Goal: Task Accomplishment & Management: Manage account settings

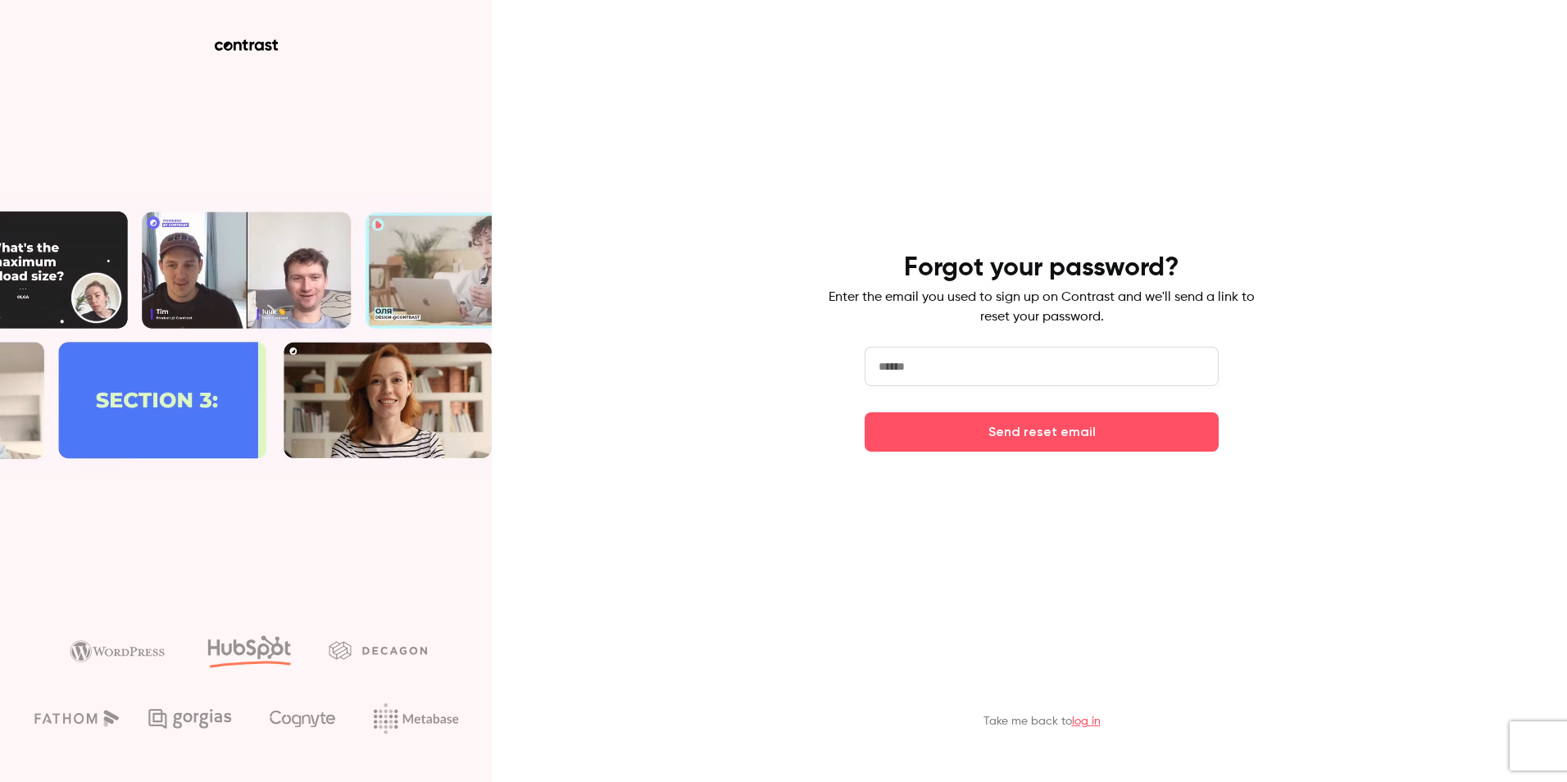
click at [974, 381] on input "email" at bounding box center [1042, 366] width 354 height 39
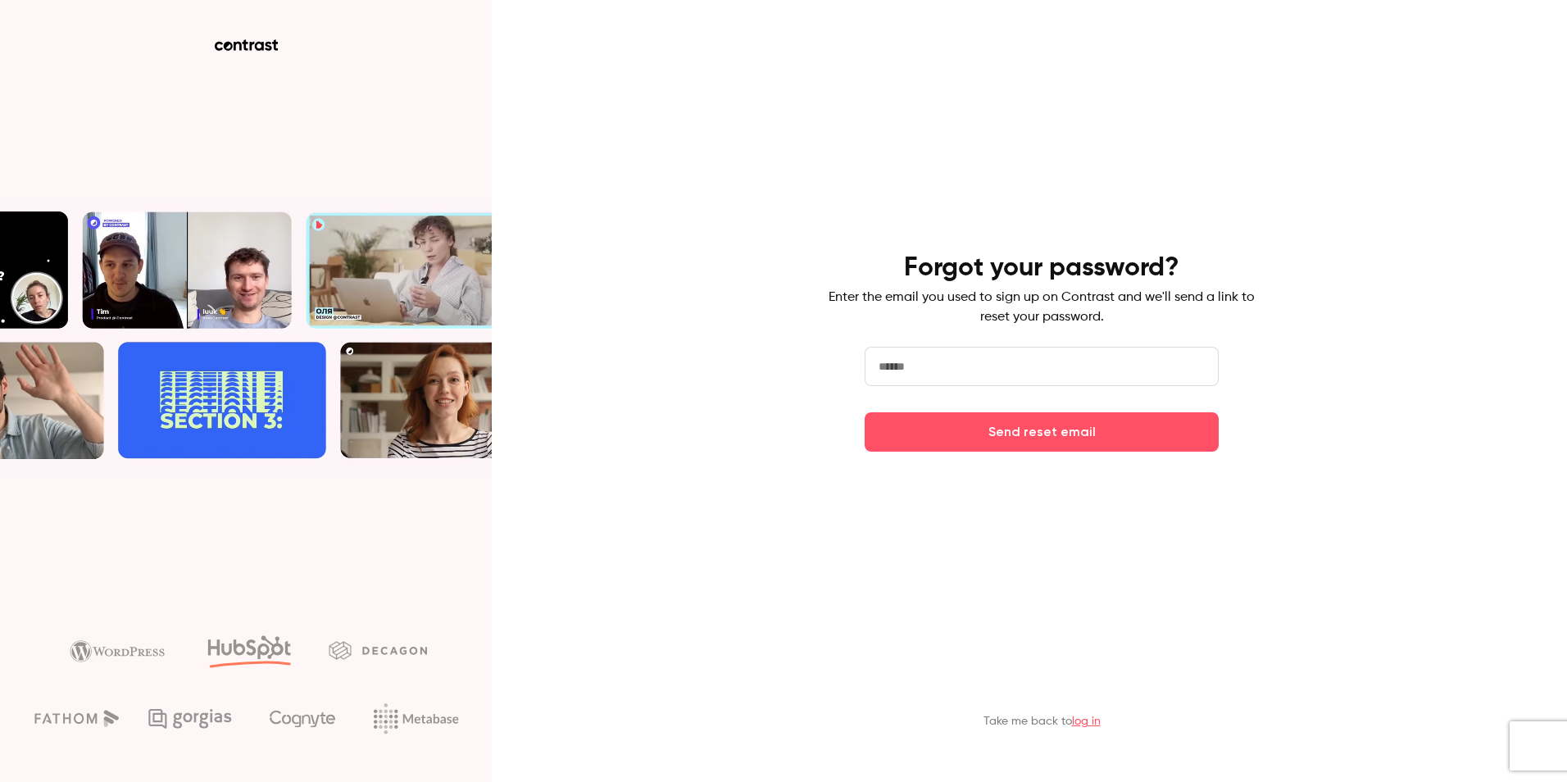
type input "**********"
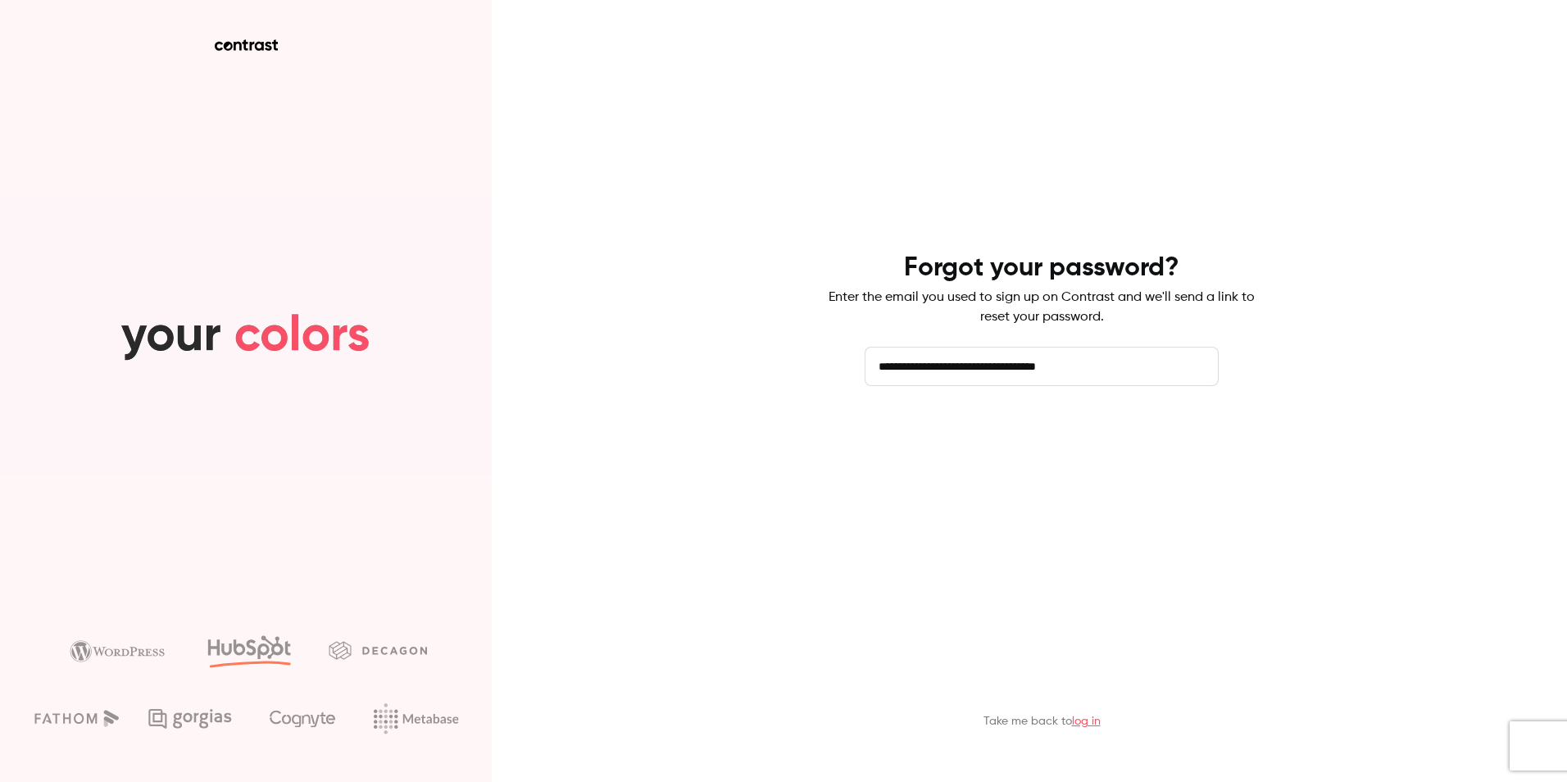
click at [1005, 438] on button "Send reset email" at bounding box center [1042, 431] width 354 height 39
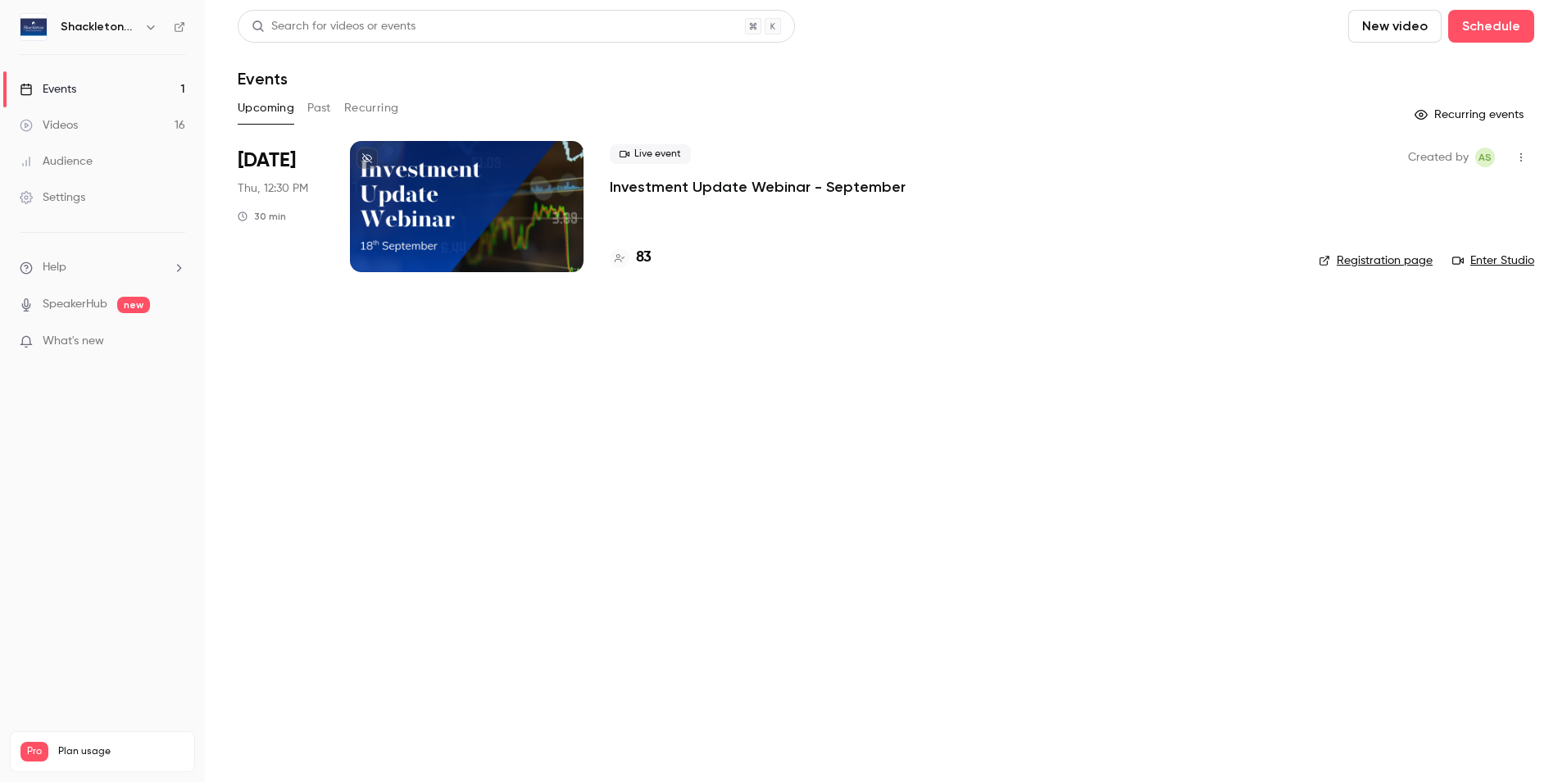
click at [746, 184] on p "Investment Update Webinar - September" at bounding box center [758, 187] width 296 height 20
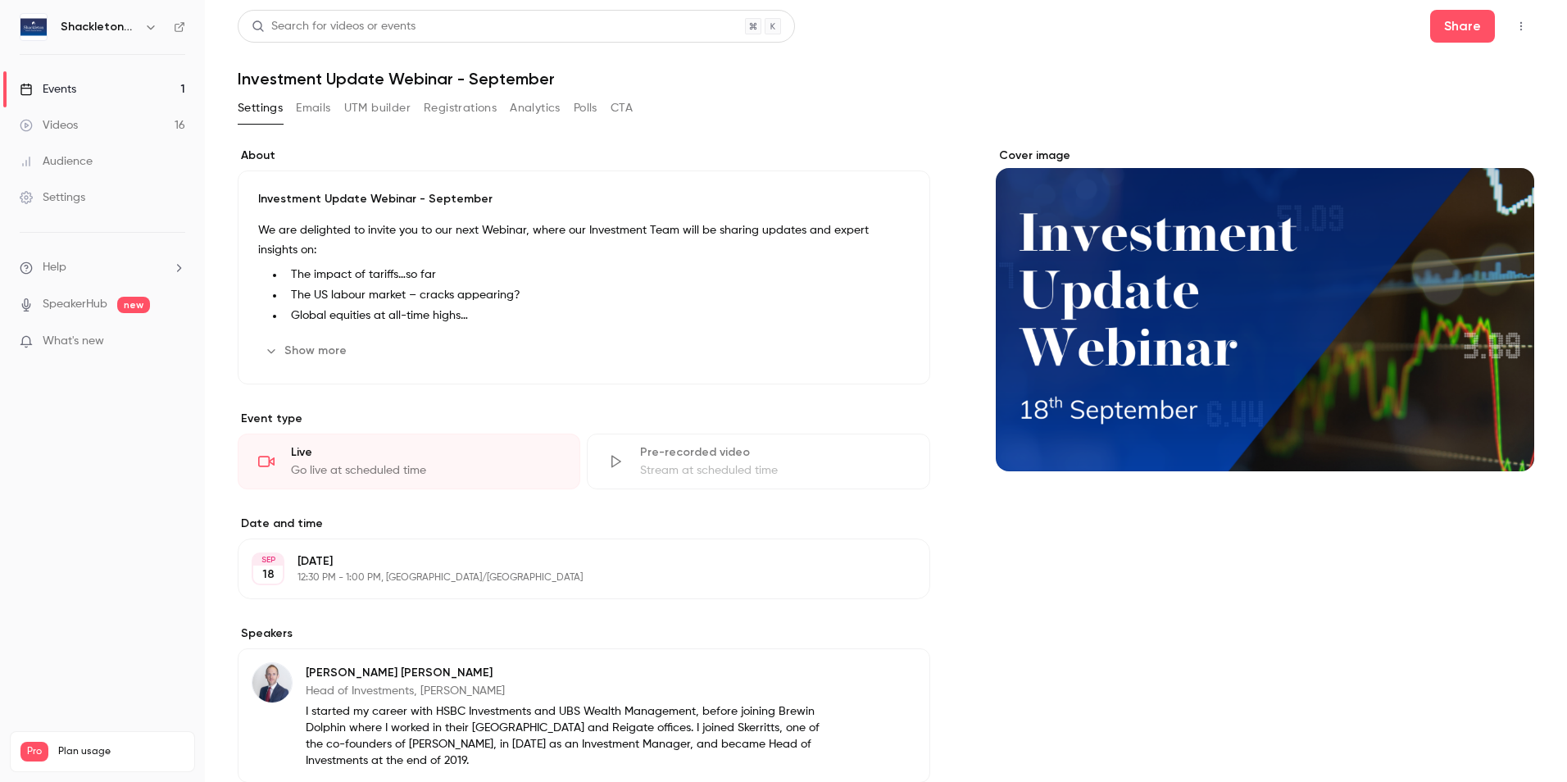
click at [317, 104] on button "Emails" at bounding box center [313, 108] width 34 height 26
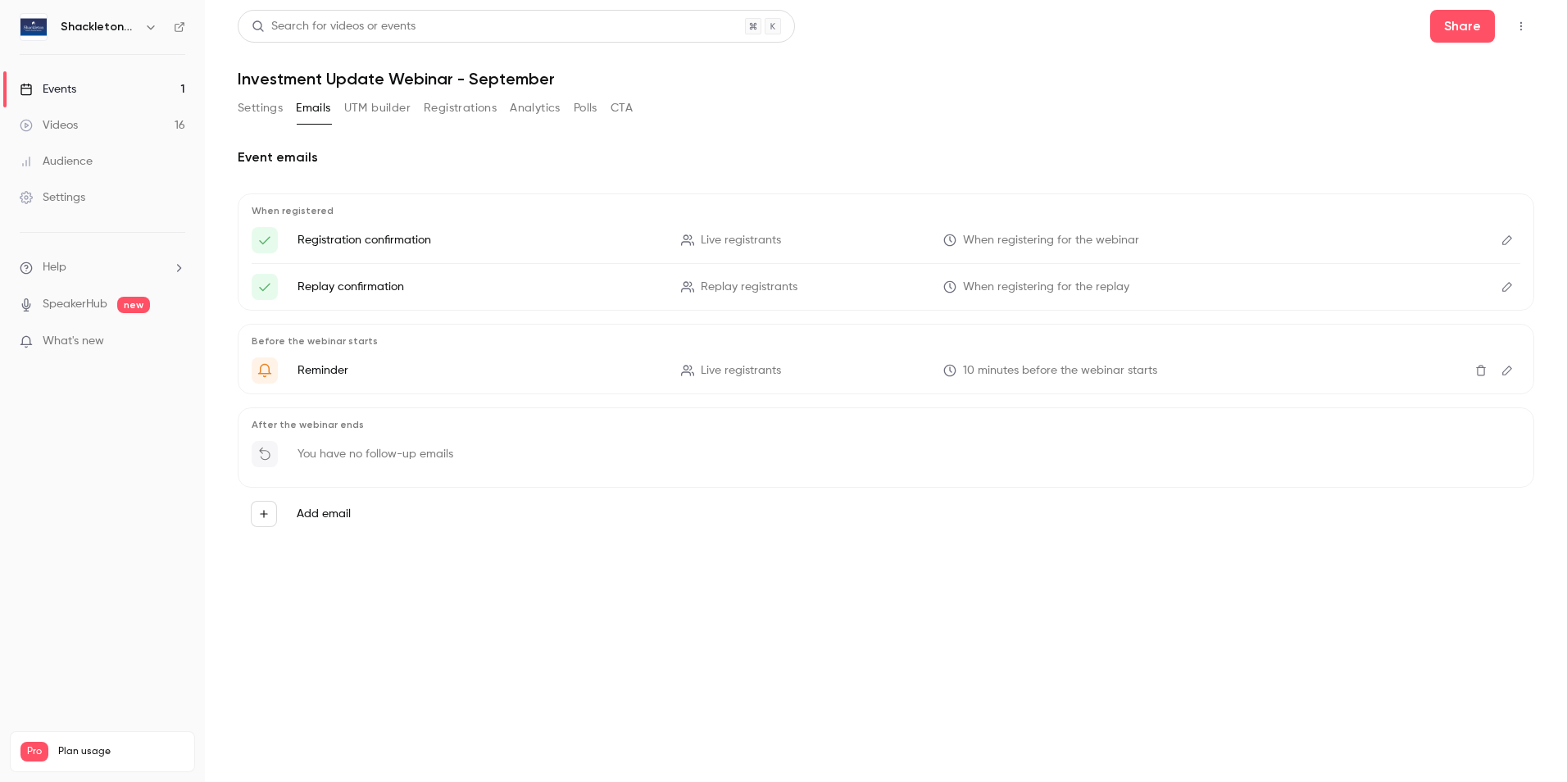
click at [1510, 241] on icon "Edit" at bounding box center [1507, 239] width 13 height 11
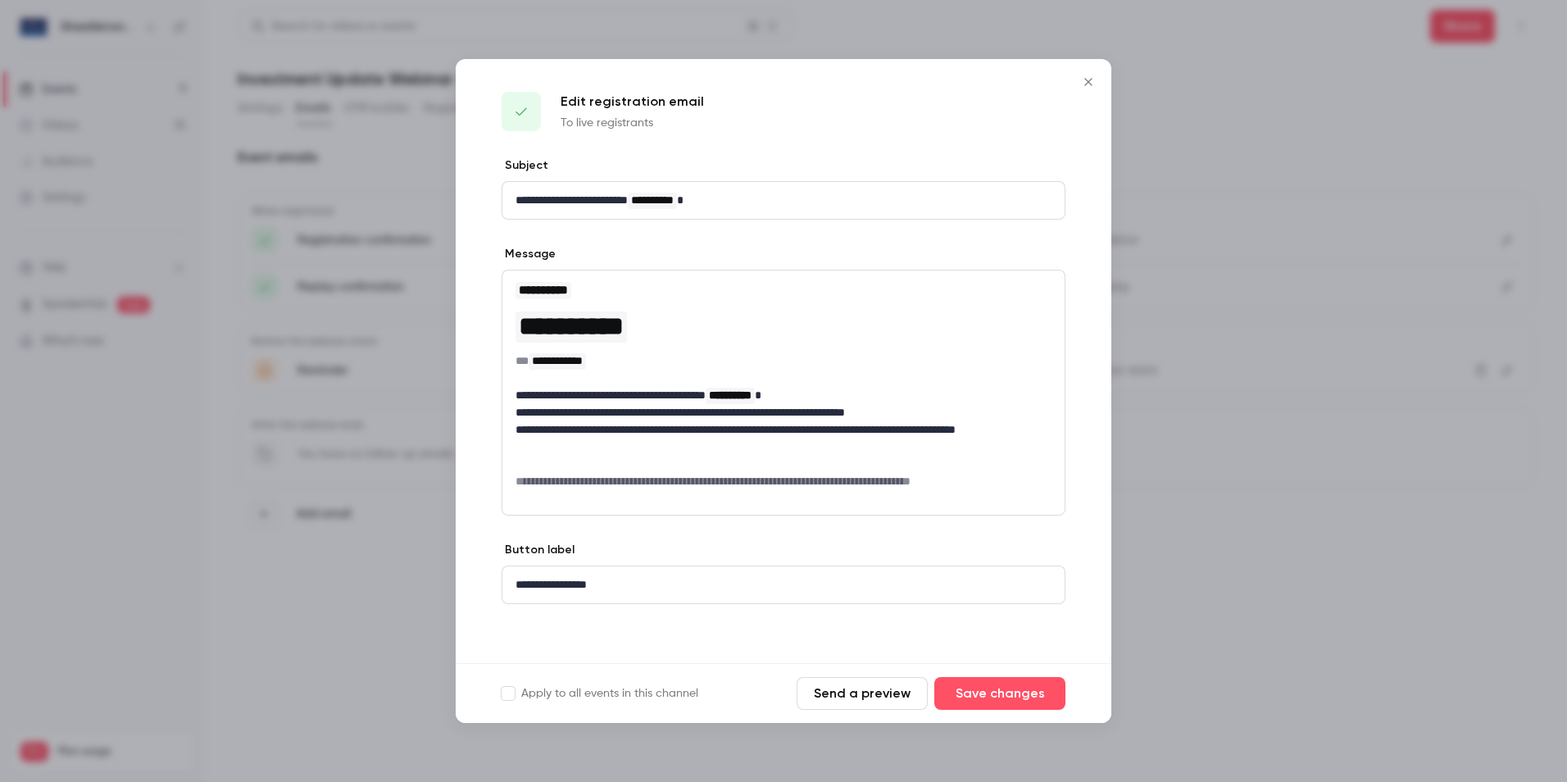
click at [1093, 88] on icon "Close" at bounding box center [1089, 81] width 20 height 13
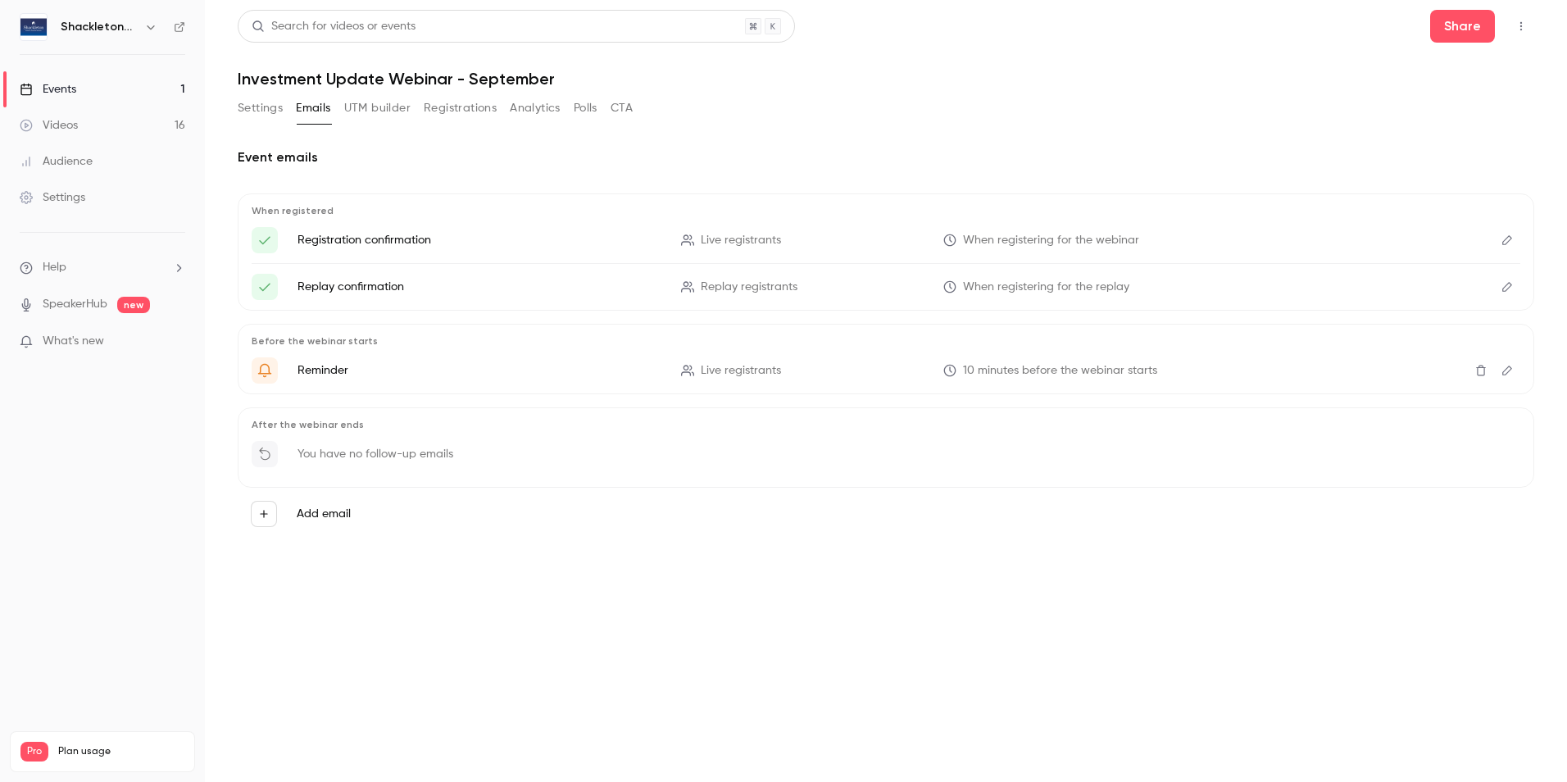
click at [474, 108] on button "Registrations" at bounding box center [460, 108] width 73 height 26
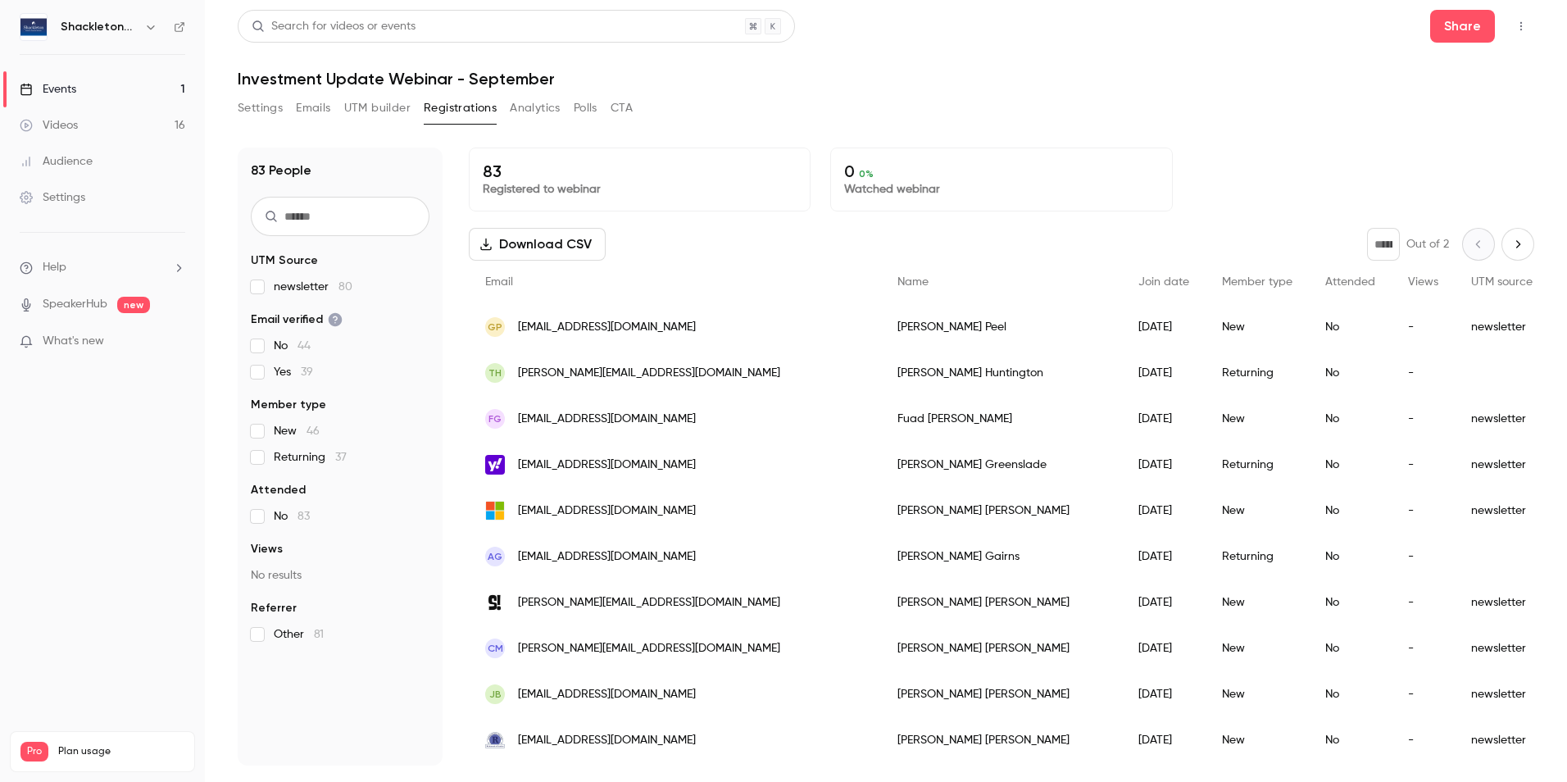
click at [272, 112] on button "Settings" at bounding box center [260, 108] width 45 height 26
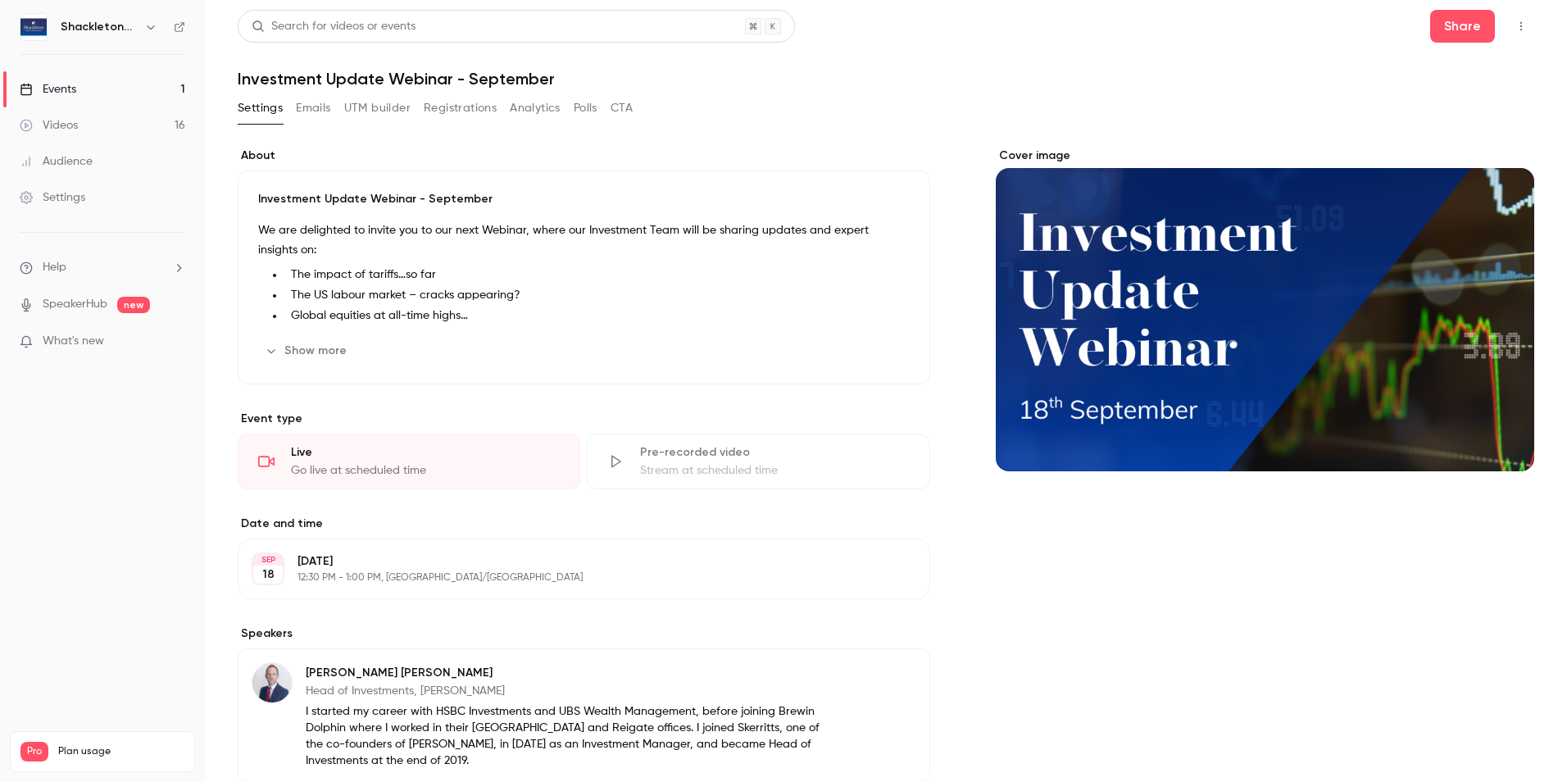
click at [377, 106] on button "UTM builder" at bounding box center [377, 108] width 66 height 26
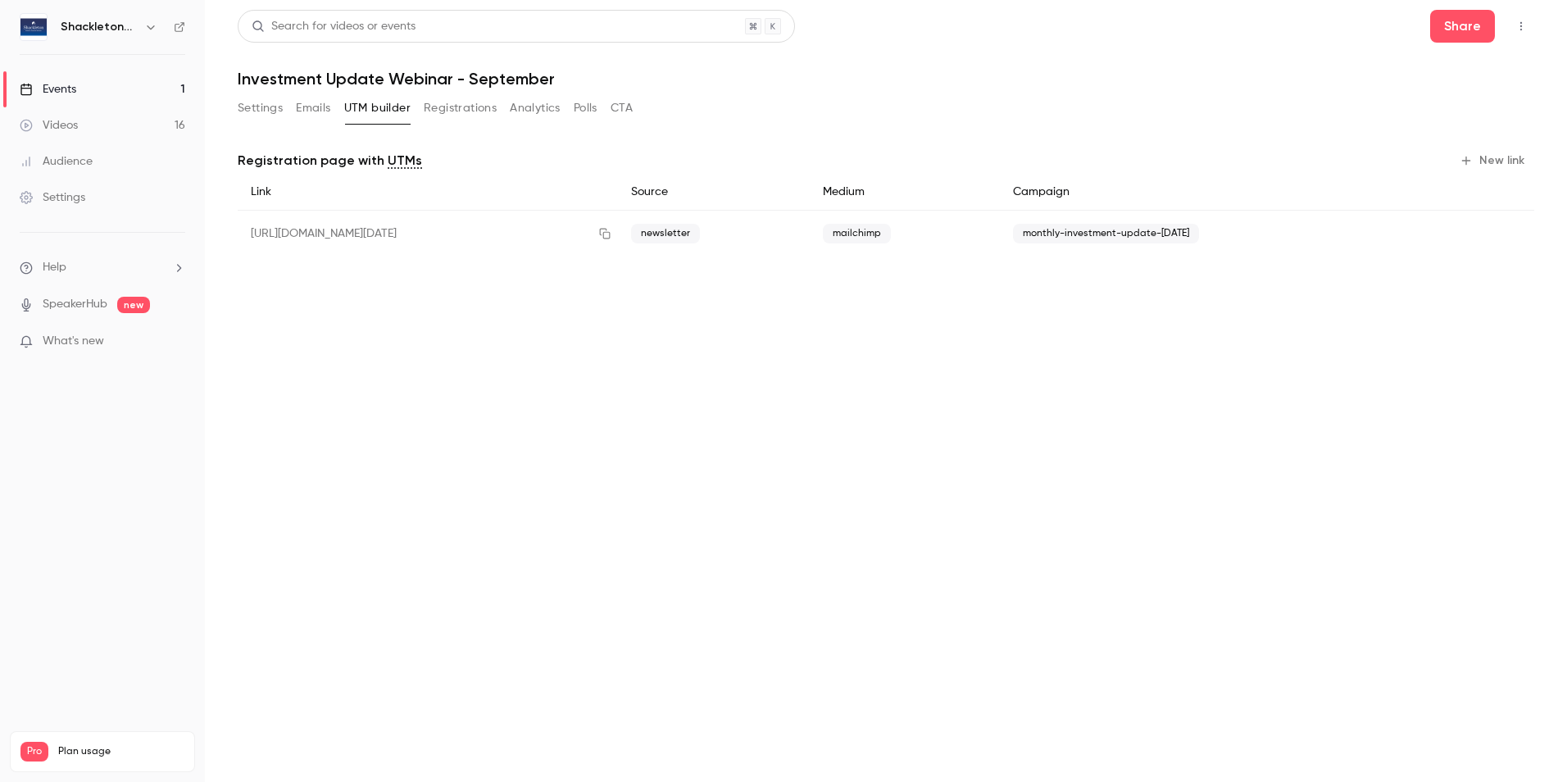
click at [1487, 148] on button "New link" at bounding box center [1493, 161] width 81 height 26
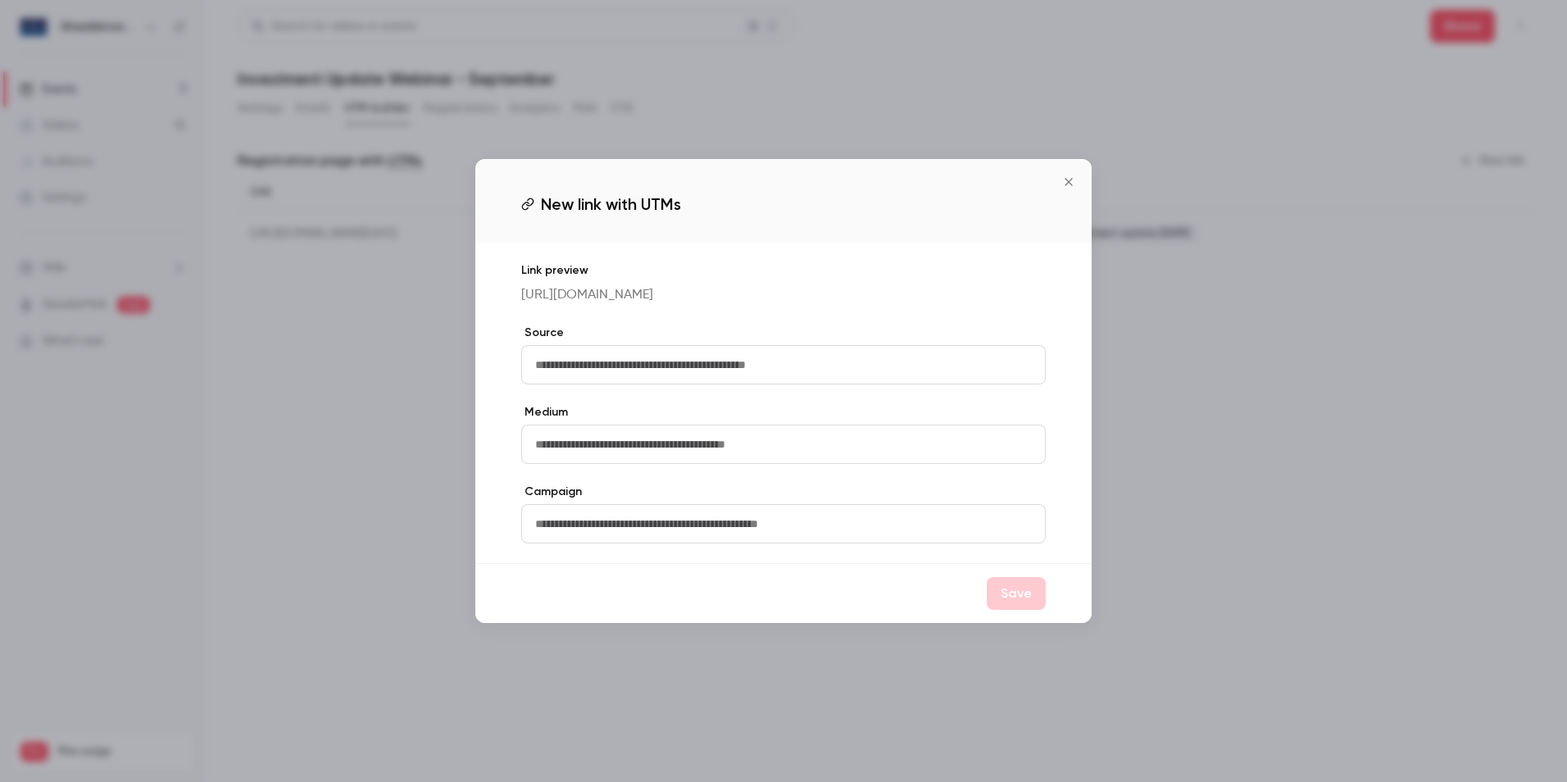
click at [652, 365] on input "text" at bounding box center [783, 364] width 525 height 39
type input "******"
click at [715, 460] on input "text" at bounding box center [783, 444] width 525 height 39
type input "********"
click at [1033, 596] on button "Save" at bounding box center [1016, 593] width 59 height 33
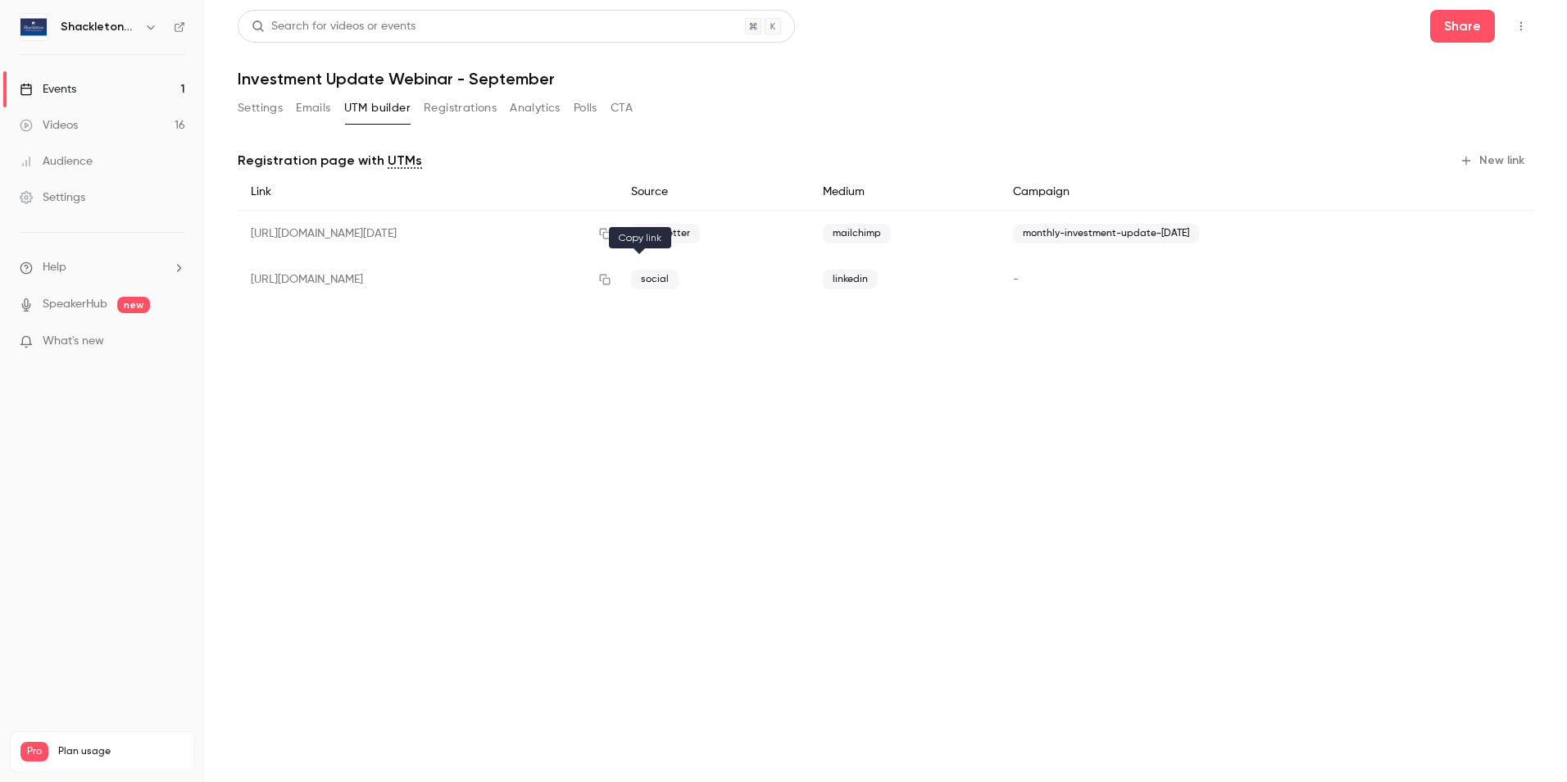
click at [611, 276] on icon "button" at bounding box center [604, 279] width 13 height 11
click at [1112, 233] on span "monthly-investment-update-[DATE]" at bounding box center [1106, 234] width 186 height 20
click at [1111, 233] on span "monthly-investment-update-[DATE]" at bounding box center [1106, 234] width 186 height 20
copy div "monthly-investment-update-[DATE]"
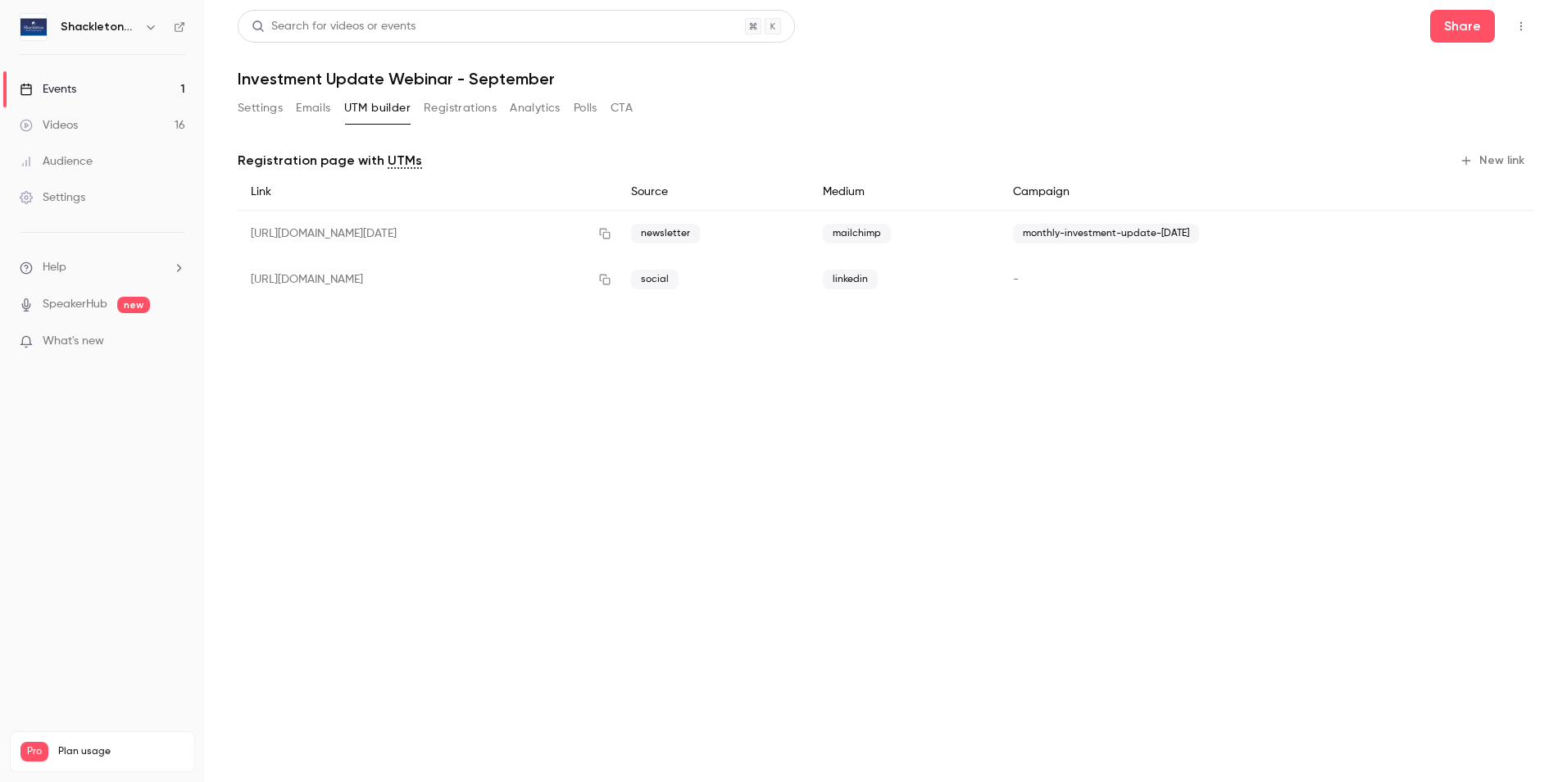
drag, startPoint x: 1013, startPoint y: 275, endPoint x: 1029, endPoint y: 274, distance: 15.6
click at [1013, 274] on div "-" at bounding box center [1214, 280] width 429 height 46
click at [1510, 275] on icon "button" at bounding box center [1508, 280] width 10 height 11
click at [1514, 159] on button "New link" at bounding box center [1493, 161] width 81 height 26
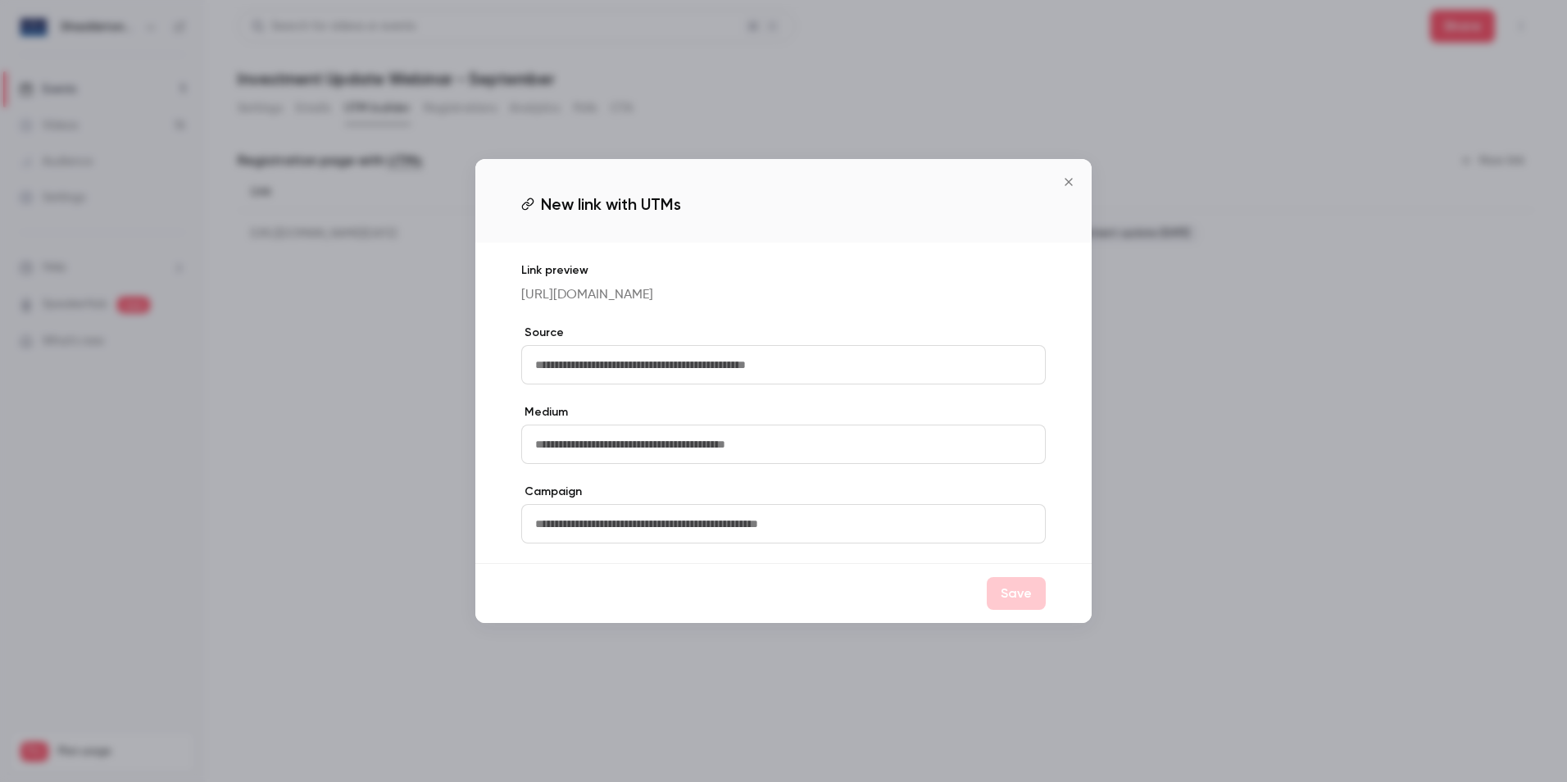
click at [620, 531] on input "text" at bounding box center [783, 523] width 525 height 39
paste input "**********"
type input "**********"
click at [617, 379] on input "text" at bounding box center [783, 364] width 525 height 39
type input "******"
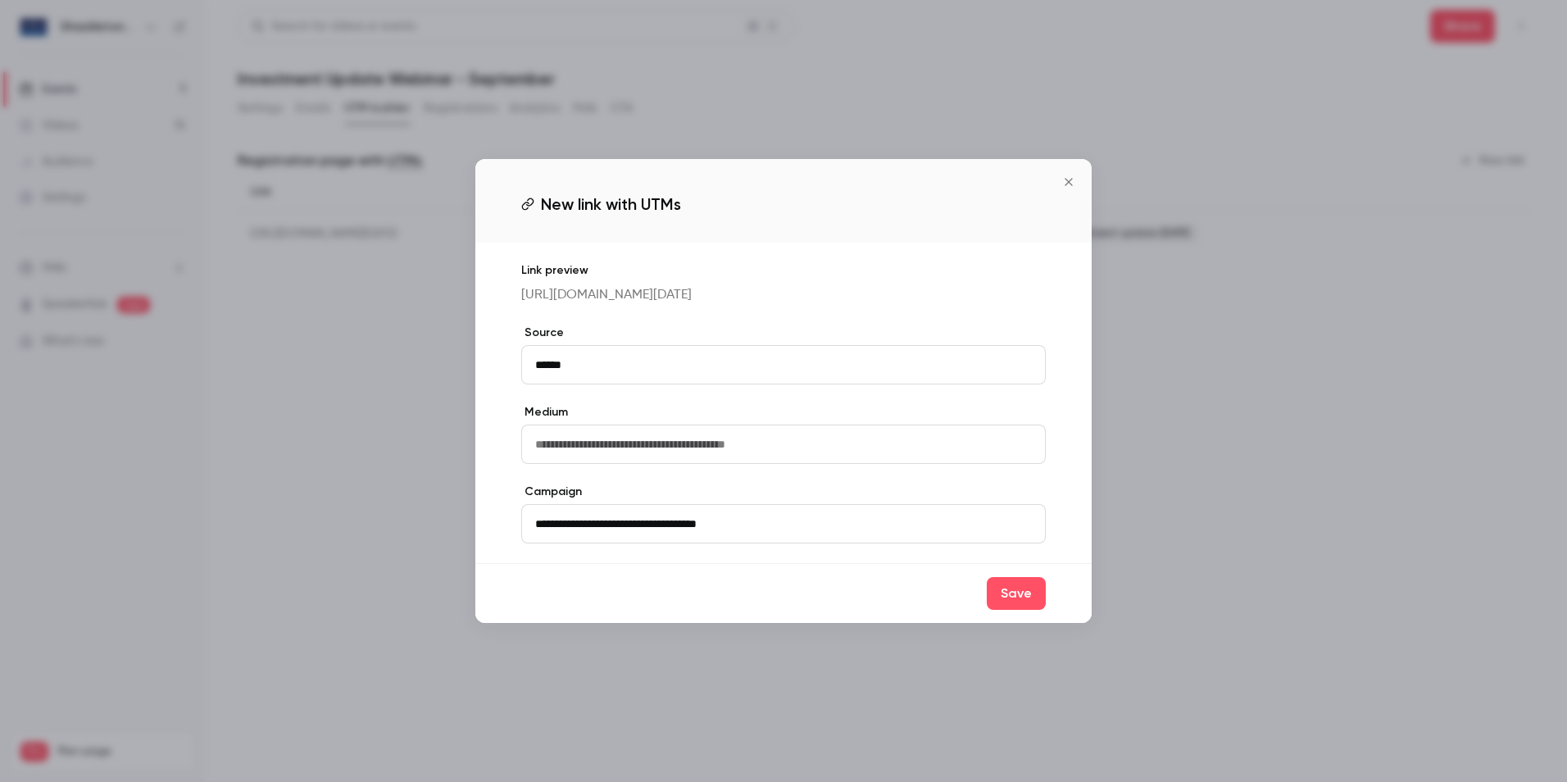
click at [580, 461] on input "text" at bounding box center [783, 444] width 525 height 39
type input "********"
click at [719, 420] on label "Medium" at bounding box center [783, 412] width 525 height 16
click at [1019, 610] on button "Save" at bounding box center [1016, 593] width 59 height 33
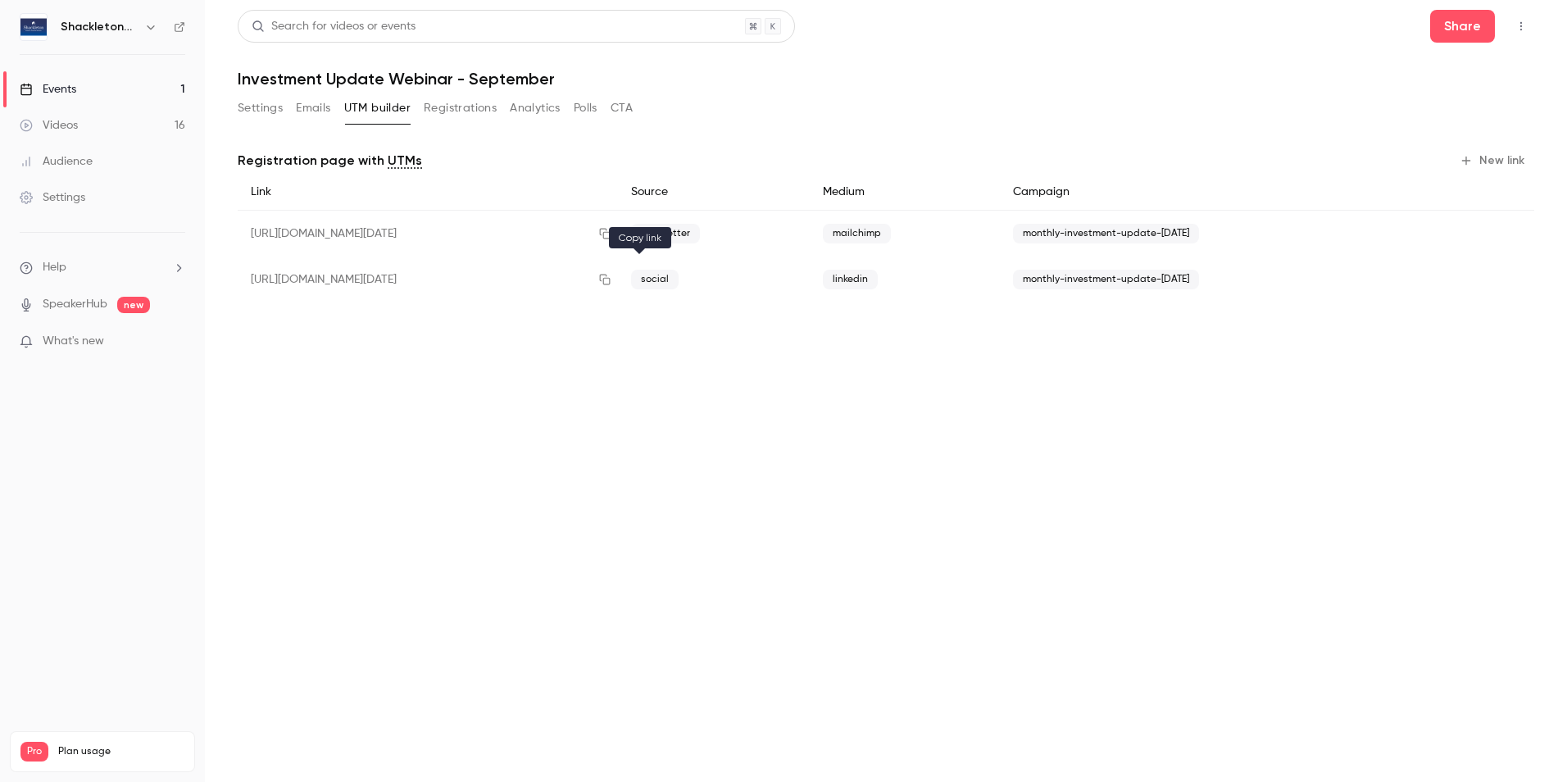
click at [611, 279] on icon "button" at bounding box center [604, 279] width 13 height 11
click at [451, 116] on button "Registrations" at bounding box center [460, 108] width 73 height 26
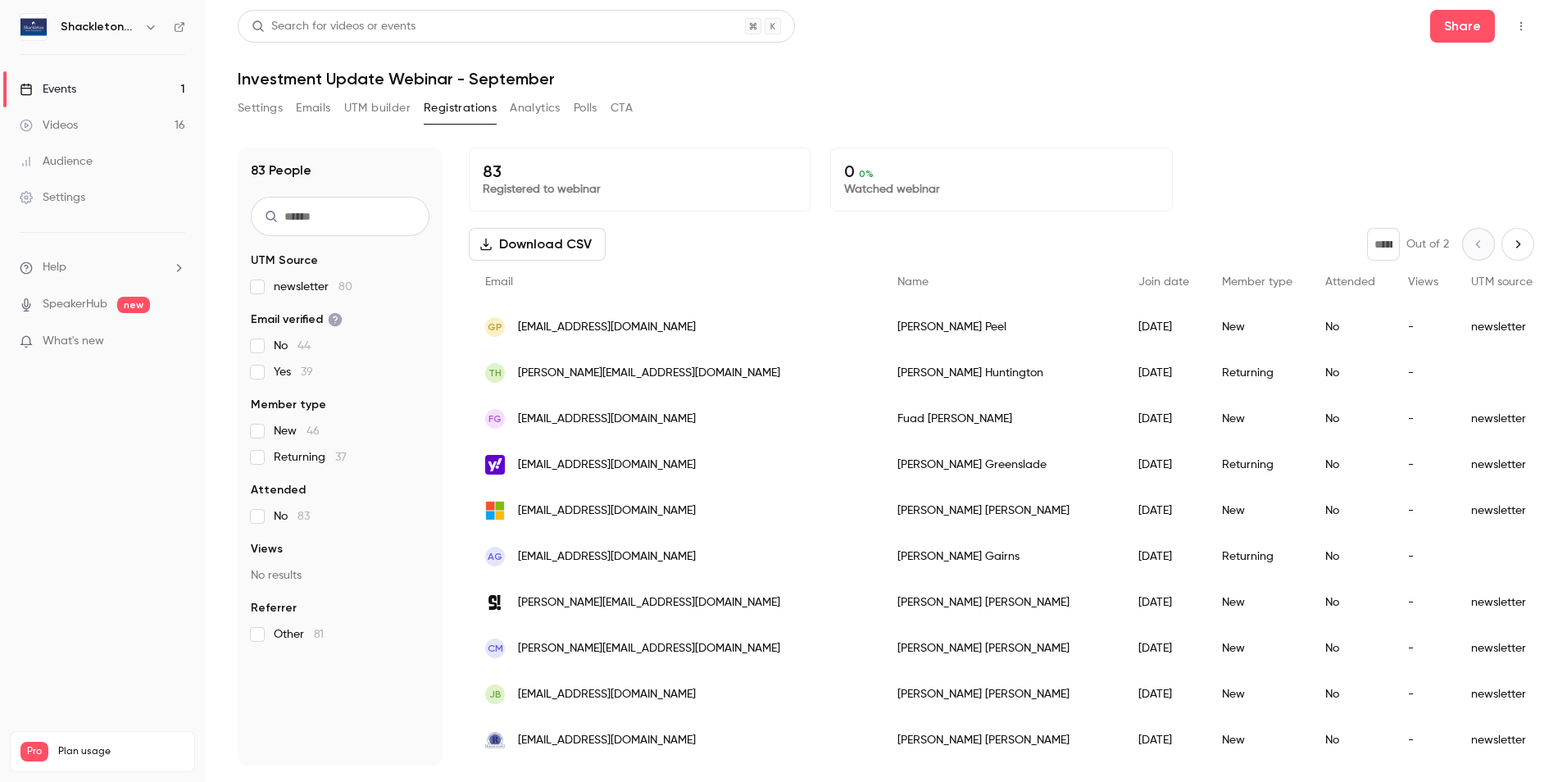
click at [538, 102] on button "Analytics" at bounding box center [535, 108] width 51 height 26
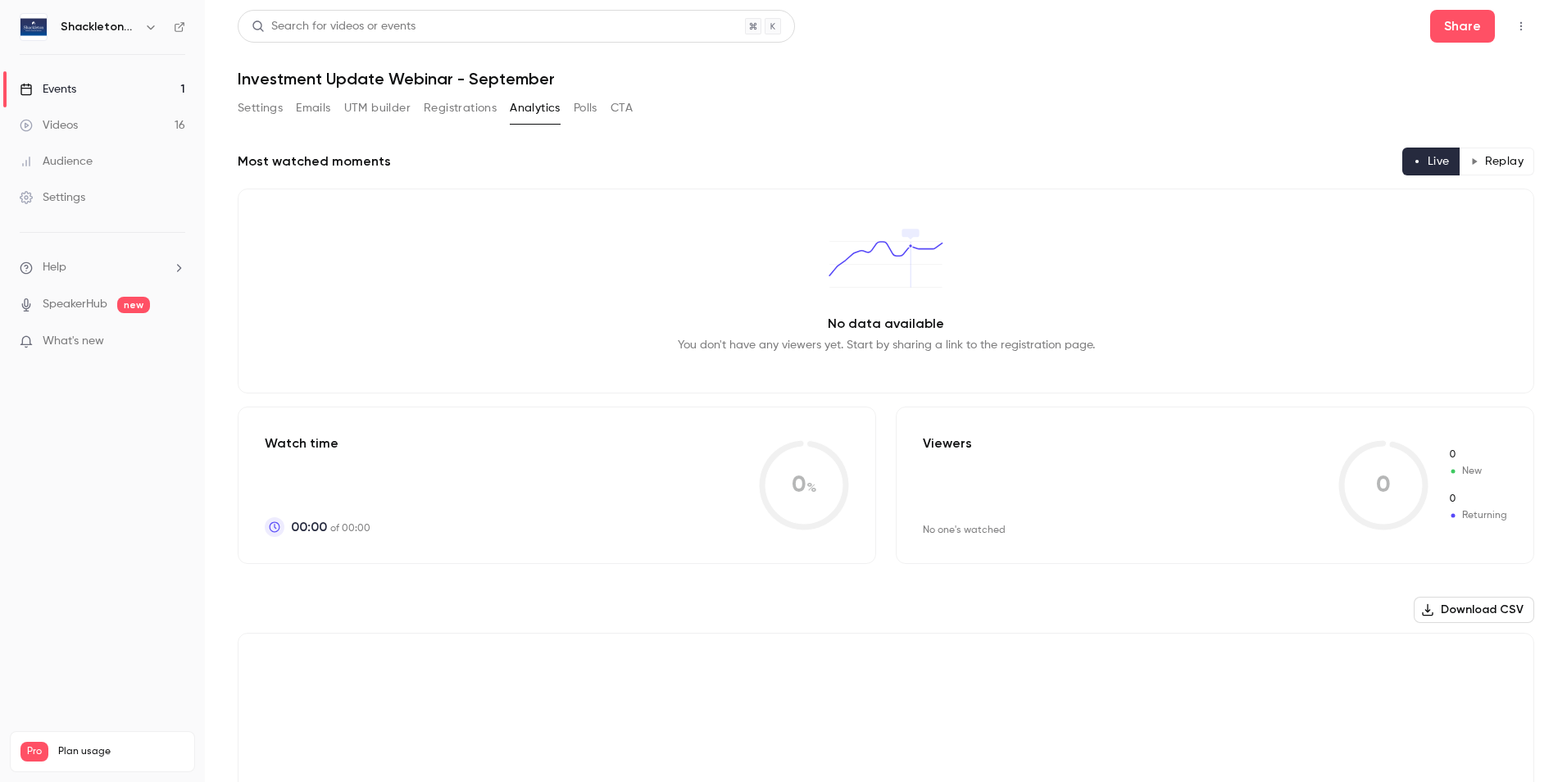
click at [450, 116] on button "Registrations" at bounding box center [460, 108] width 73 height 26
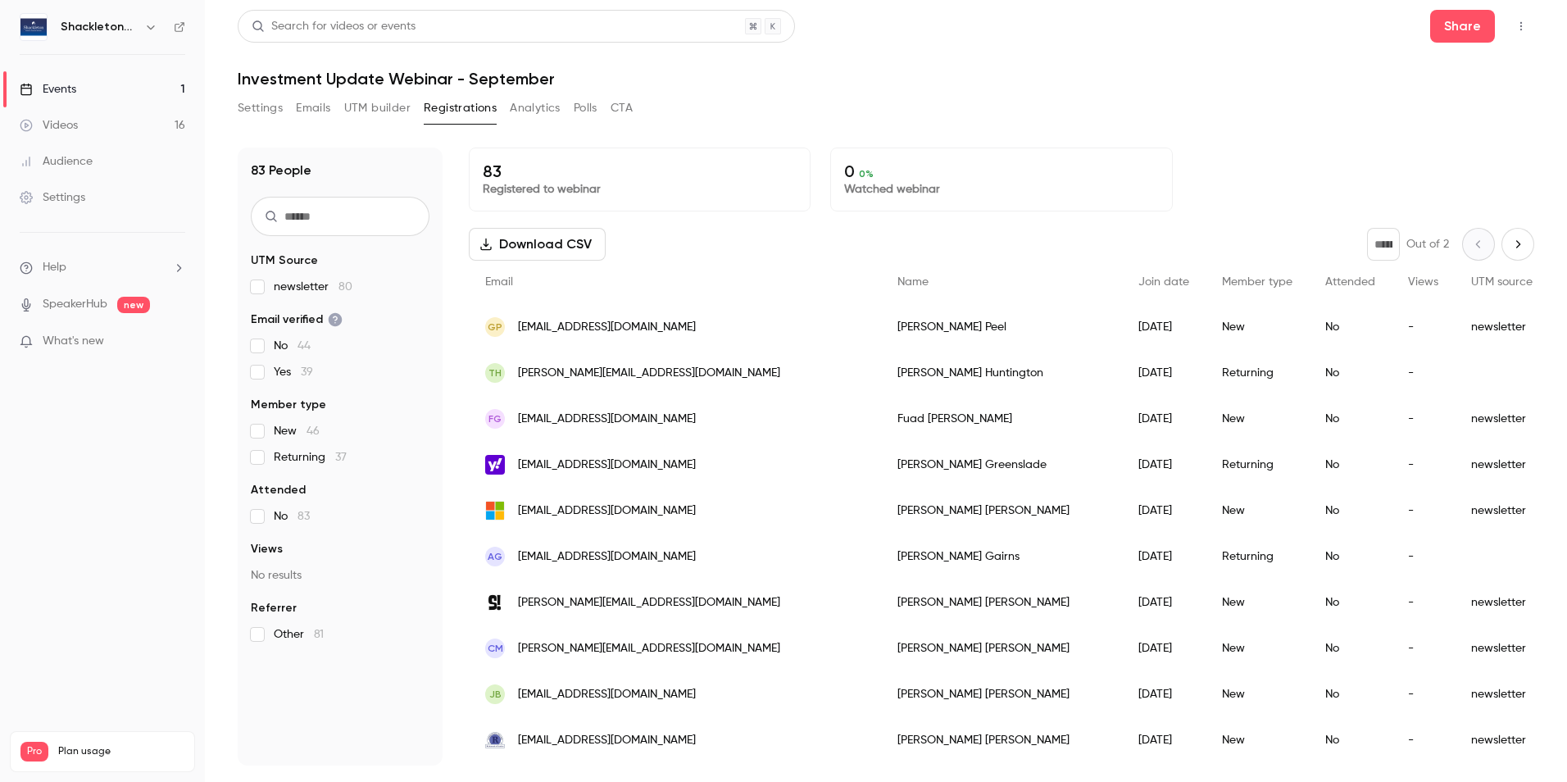
click at [329, 219] on input "text" at bounding box center [340, 216] width 179 height 39
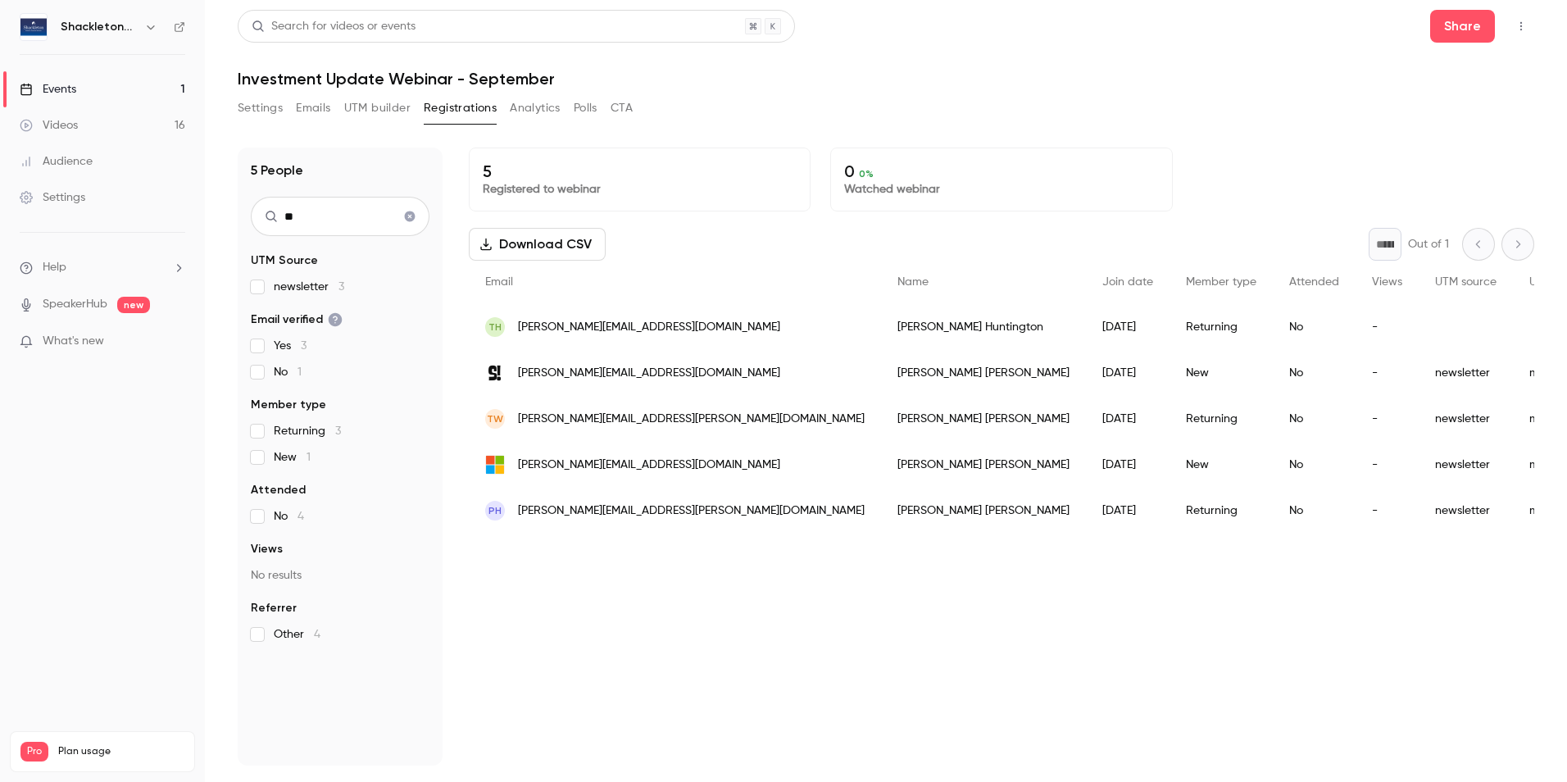
type input "*"
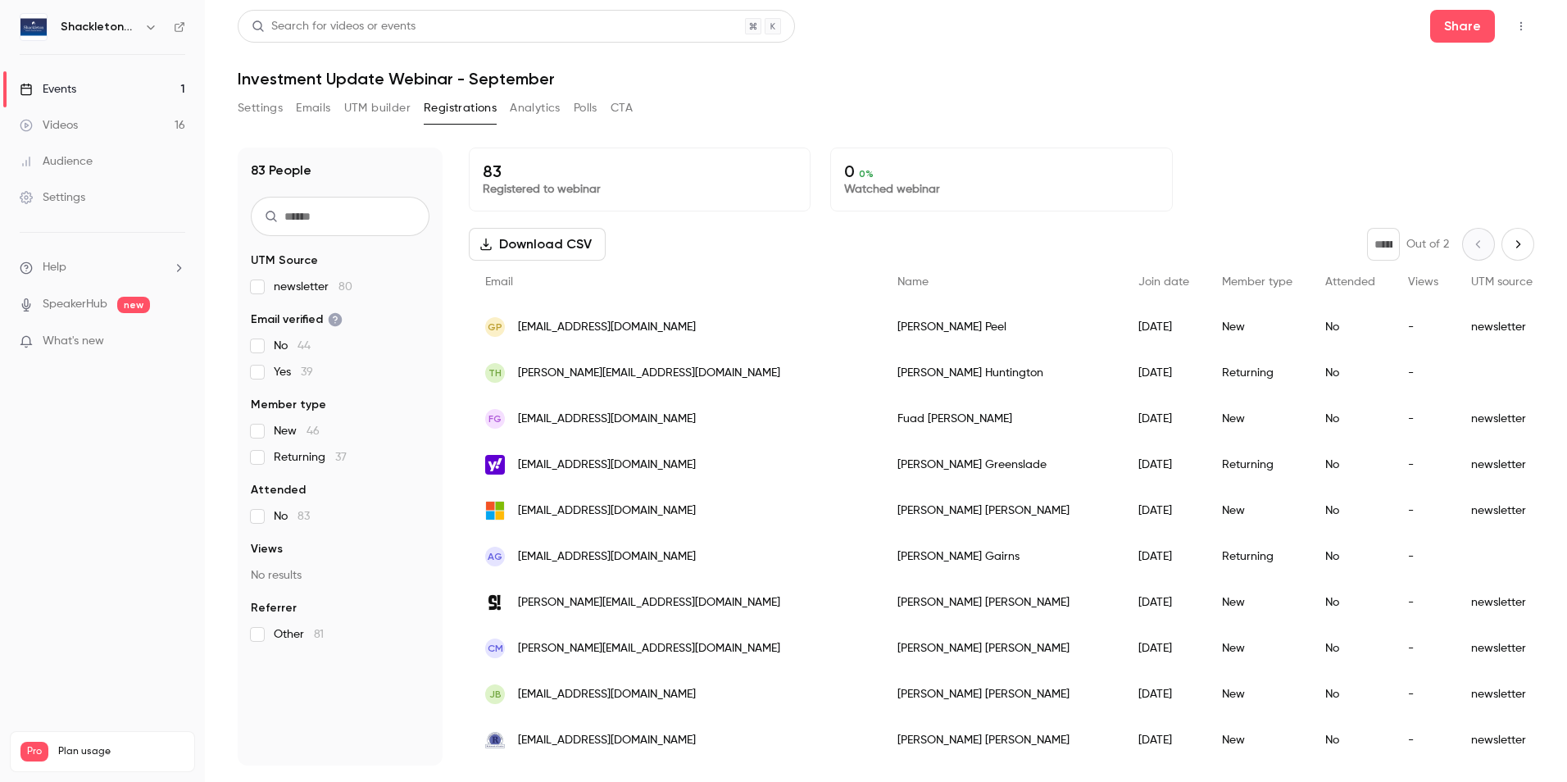
click at [797, 116] on div "Settings Emails UTM builder Registrations Analytics Polls CTA" at bounding box center [886, 111] width 1297 height 33
click at [547, 104] on button "Analytics" at bounding box center [535, 108] width 51 height 26
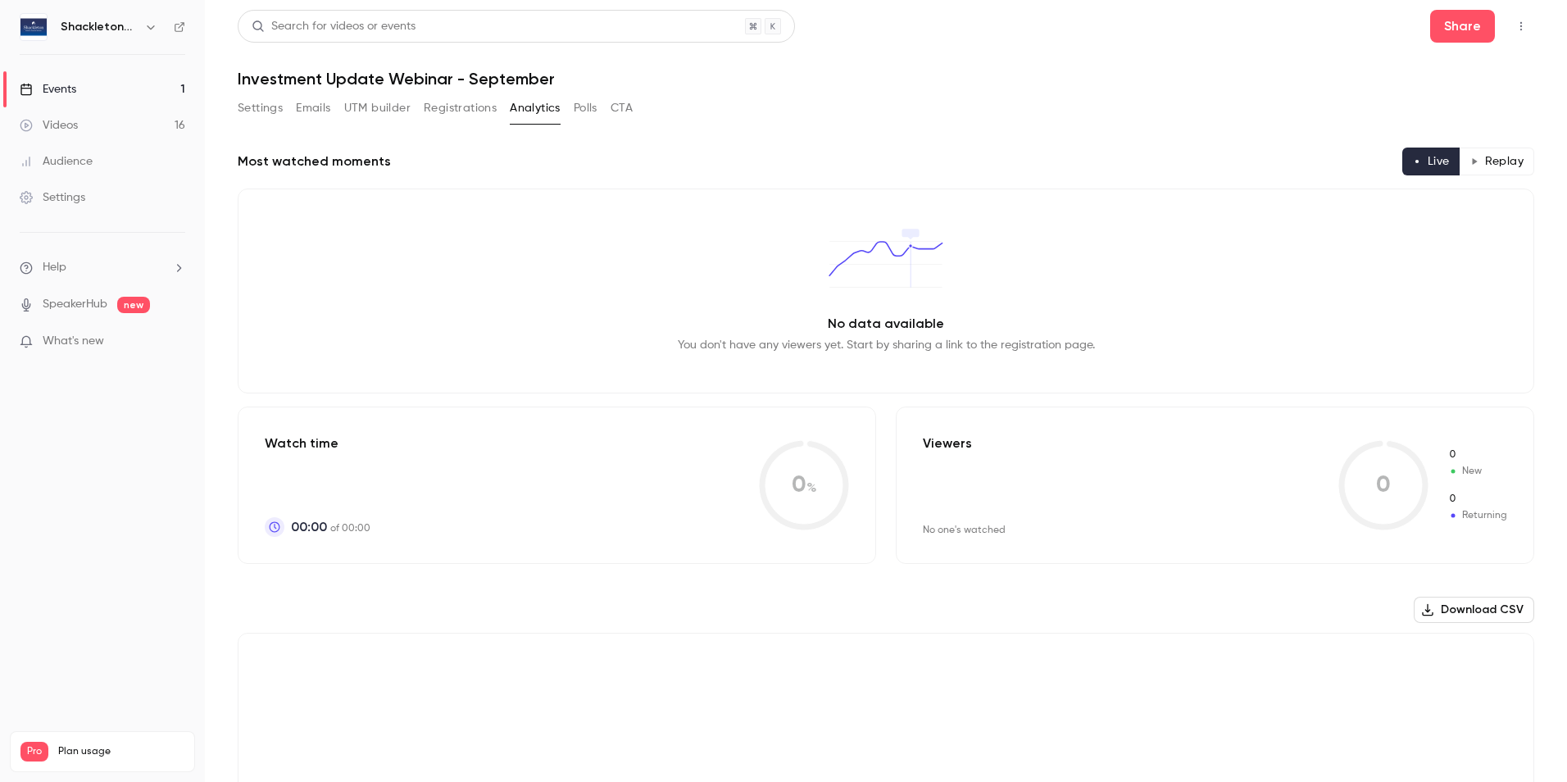
click at [446, 107] on button "Registrations" at bounding box center [460, 108] width 73 height 26
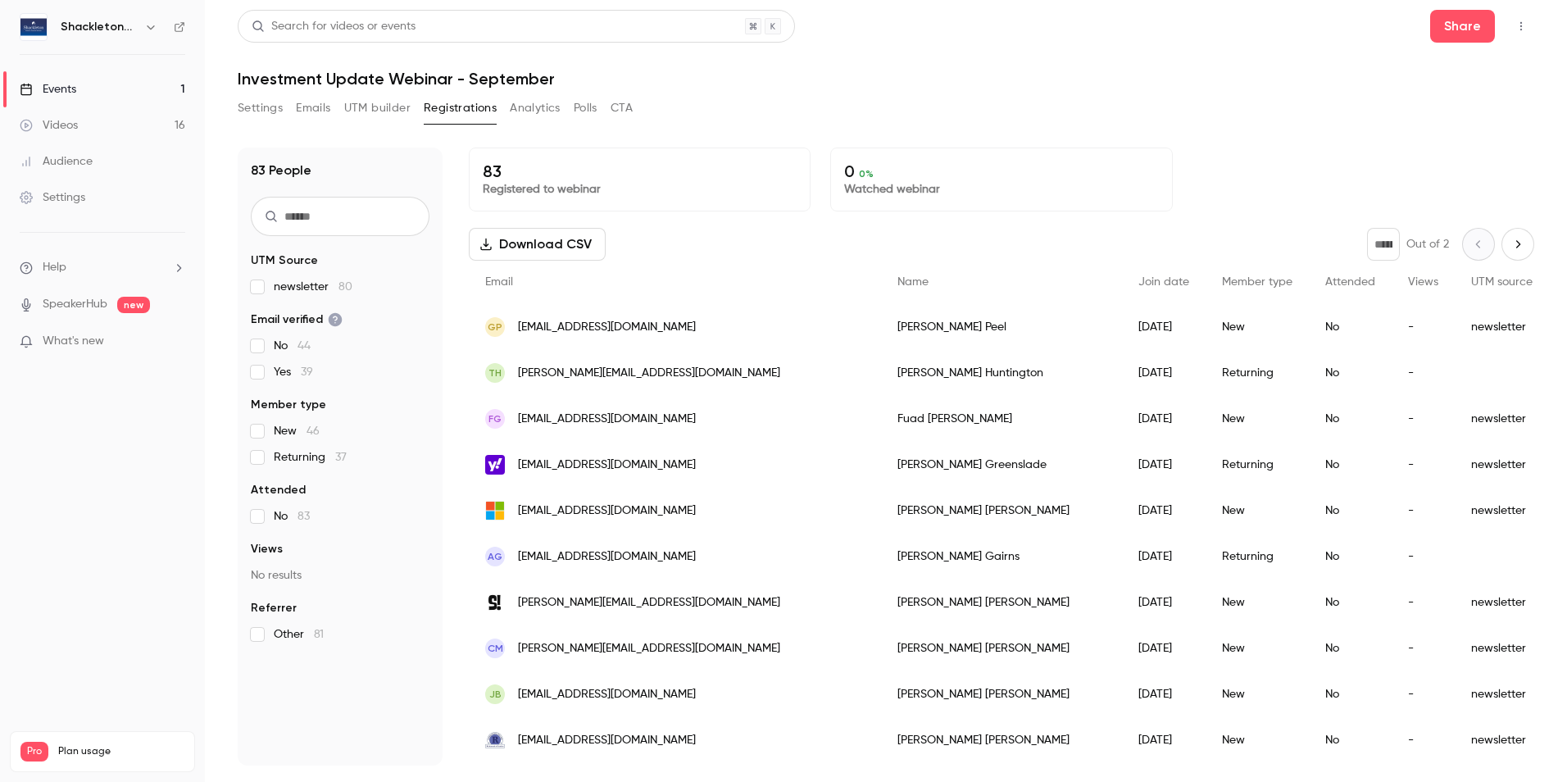
click at [1509, 243] on icon "Next page" at bounding box center [1518, 244] width 18 height 13
type input "*"
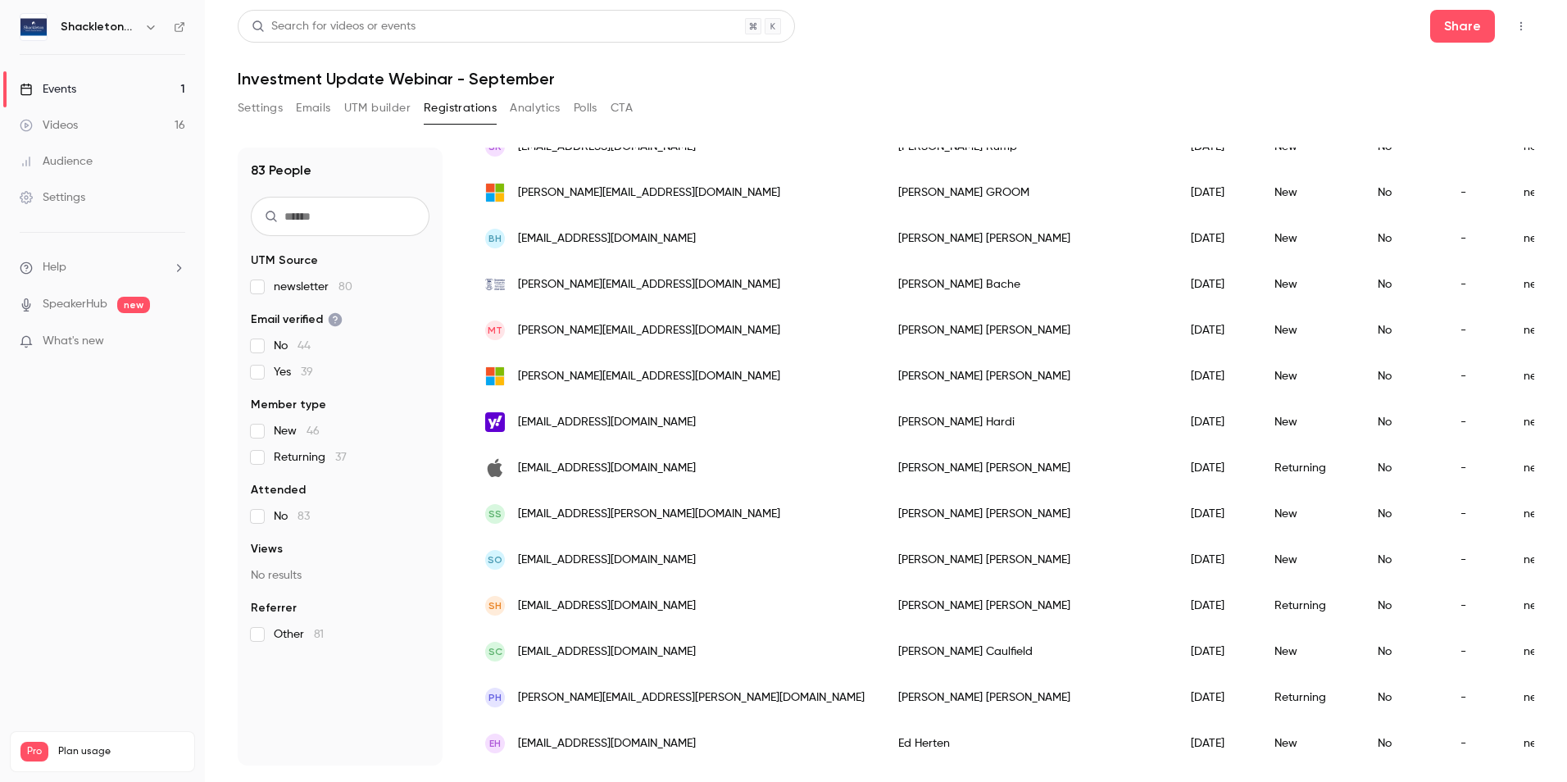
scroll to position [1065, 0]
